Goal: Task Accomplishment & Management: Use online tool/utility

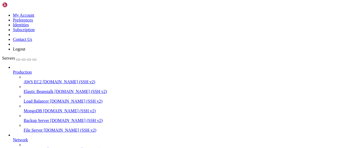
scroll to position [2675, 0]
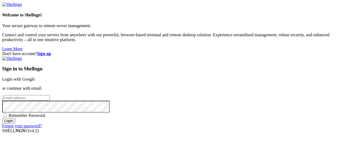
click at [35, 77] on link "Login with Google" at bounding box center [18, 79] width 33 height 5
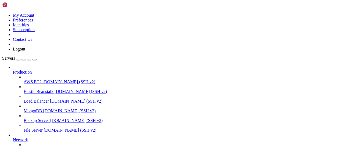
scroll to position [3765, 0]
drag, startPoint x: 37, startPoint y: 406, endPoint x: 4, endPoint y: 317, distance: 95.1
copy div "lor-3.3# ipsu dolors amet -co adipis elitse doei TEMP IN UTLA ETDOLORE mag-0.5#…"
